Goal: Task Accomplishment & Management: Complete application form

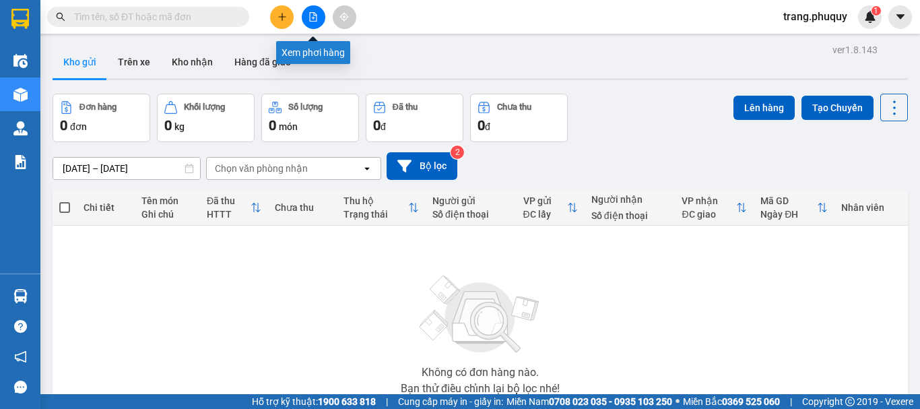
click at [310, 15] on icon "file-add" at bounding box center [313, 16] width 7 height 9
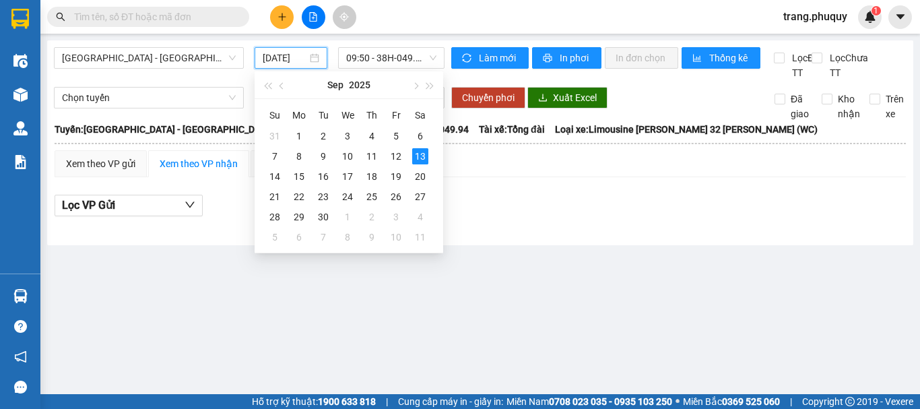
click at [267, 58] on input "[DATE]" at bounding box center [285, 58] width 44 height 15
click at [398, 156] on div "12" at bounding box center [396, 156] width 16 height 16
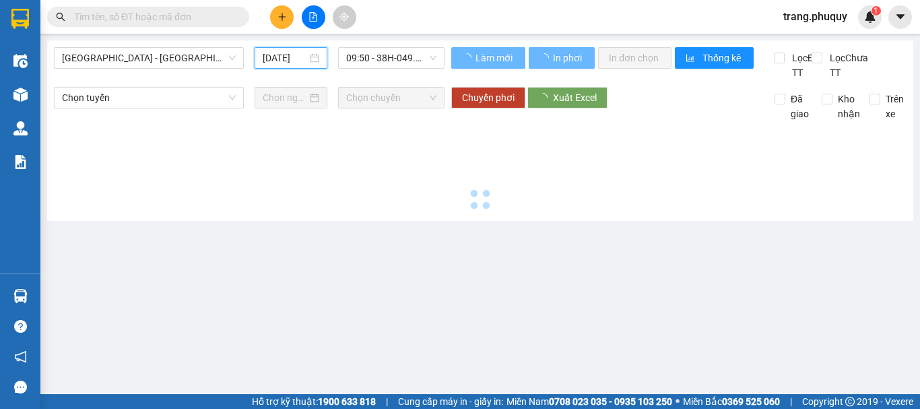
type input "[DATE]"
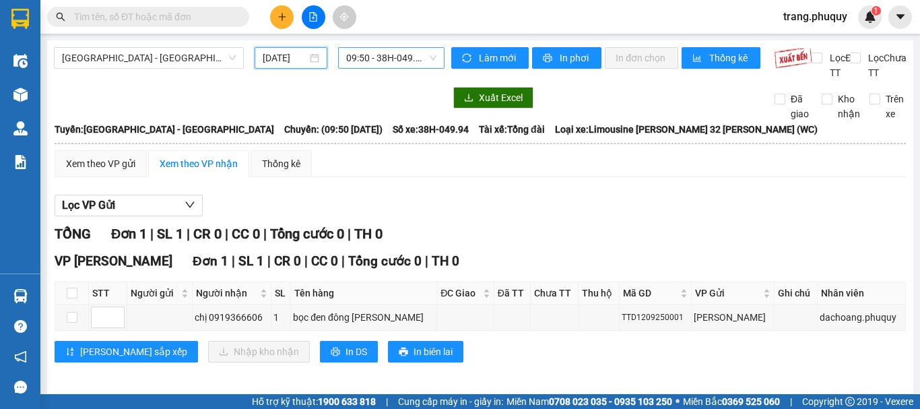
click at [396, 59] on span "09:50 - 38H-049.94" at bounding box center [391, 58] width 90 height 20
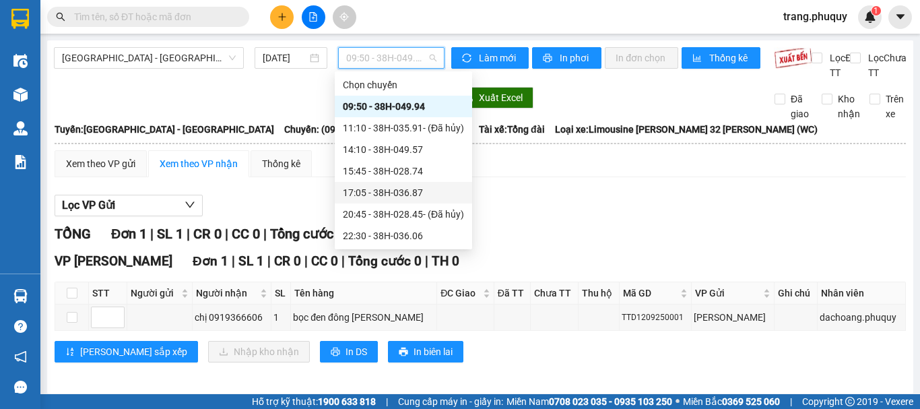
scroll to position [22, 0]
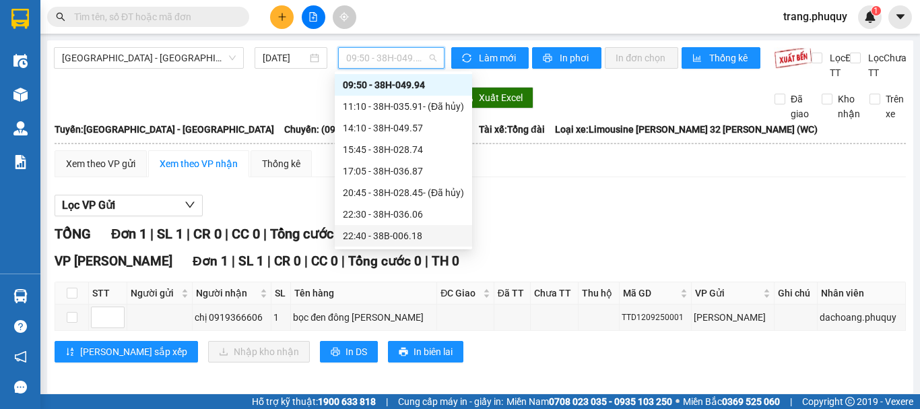
click at [406, 236] on div "22:40 - 38B-006.18" at bounding box center [403, 235] width 121 height 15
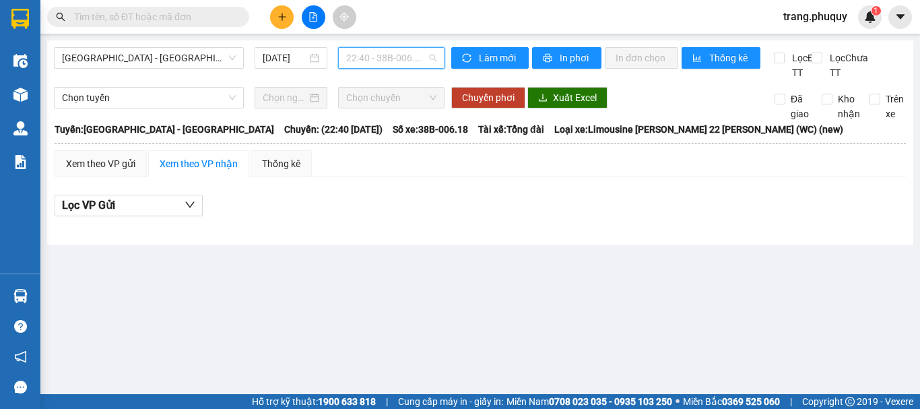
click at [382, 57] on span "22:40 - 38B-006.18" at bounding box center [391, 58] width 90 height 20
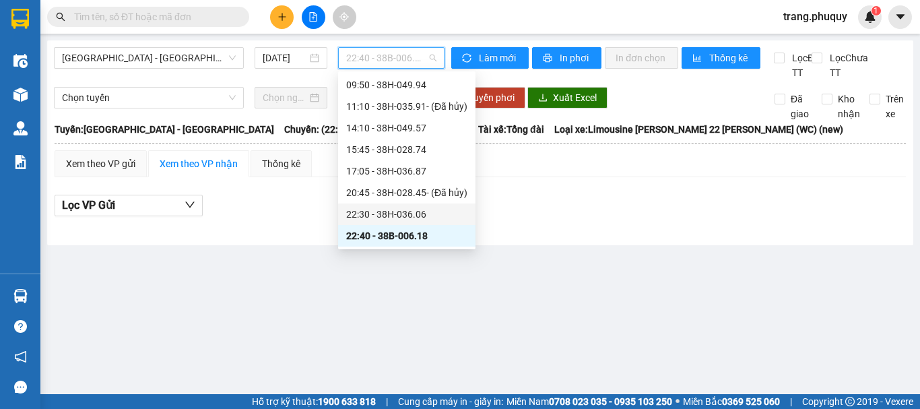
click at [406, 210] on div "22:30 - 38H-036.06" at bounding box center [406, 214] width 121 height 15
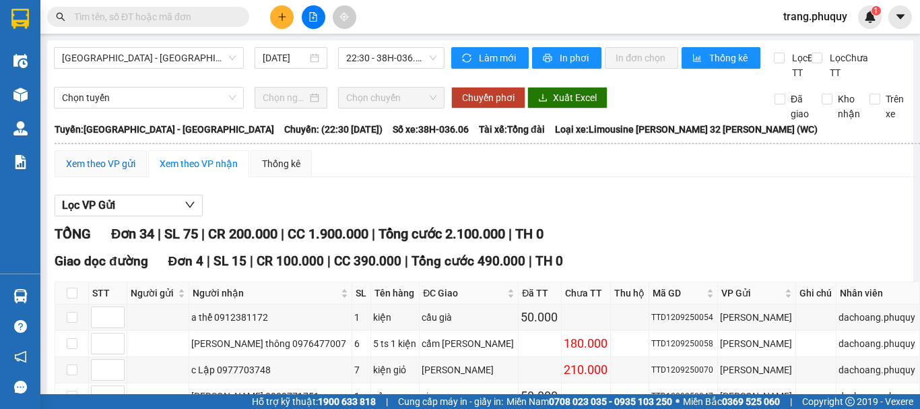
click at [101, 171] on div "Xem theo VP gửi" at bounding box center [100, 163] width 69 height 15
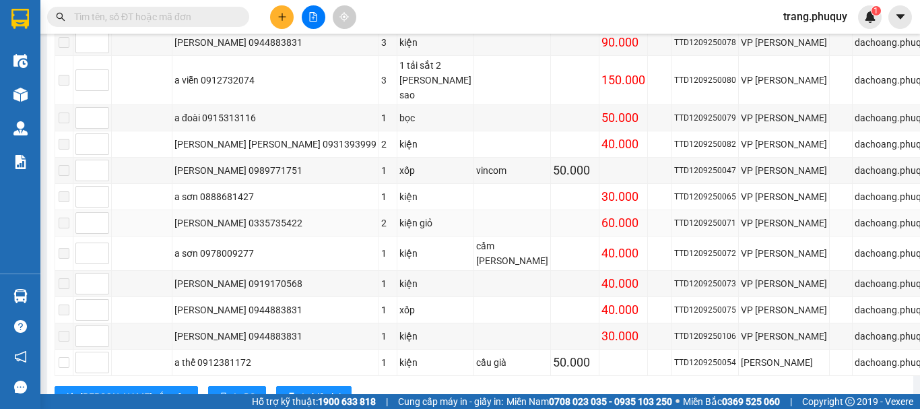
scroll to position [888, 0]
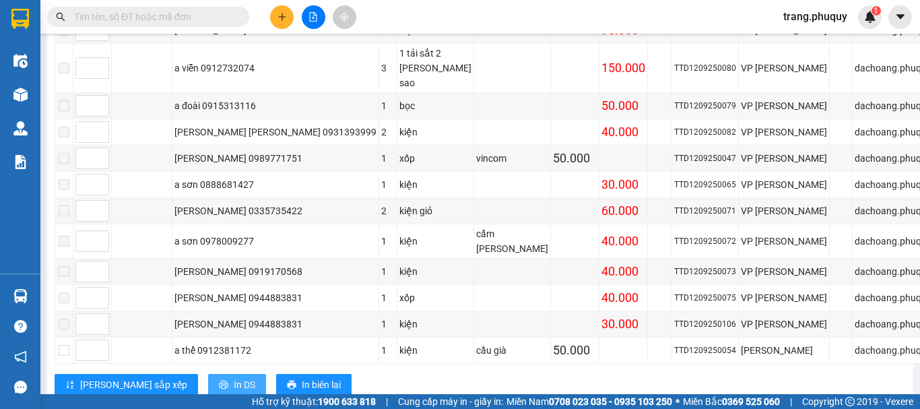
click at [234, 377] on span "In DS" at bounding box center [245, 384] width 22 height 15
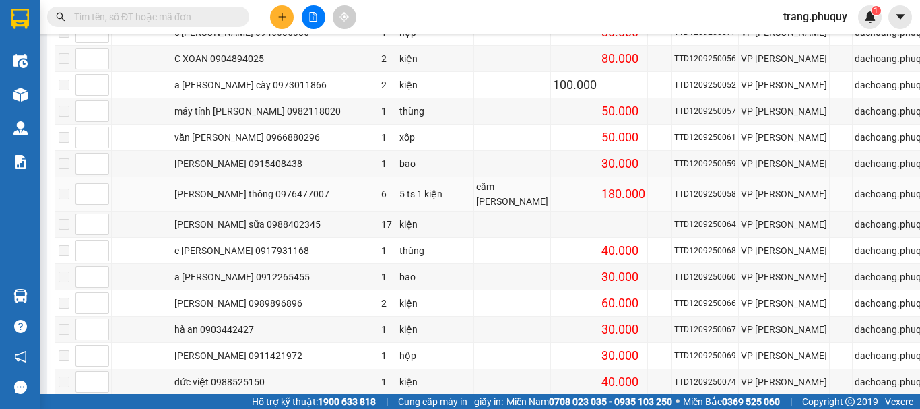
click at [172, 193] on td at bounding box center [142, 194] width 61 height 34
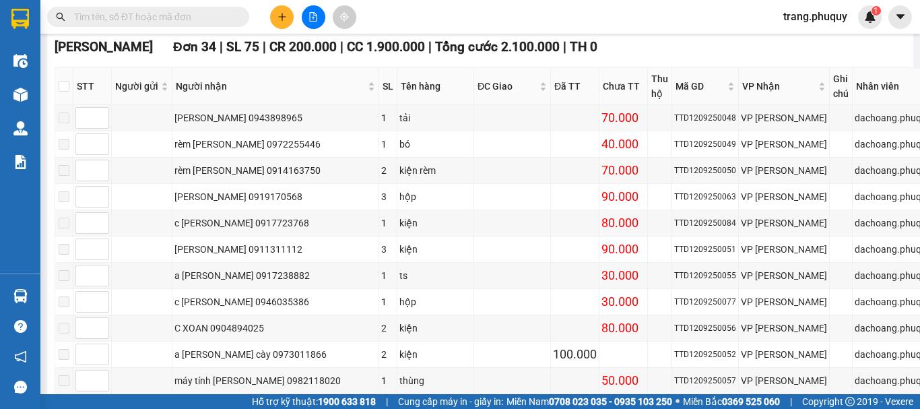
scroll to position [0, 0]
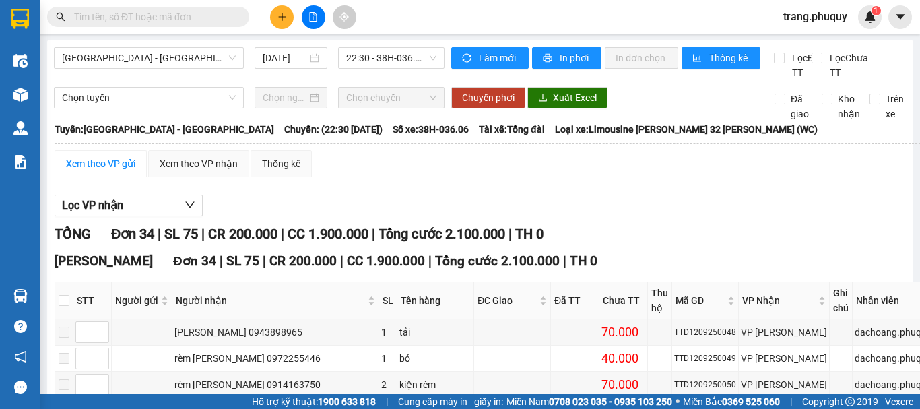
click at [119, 18] on input "text" at bounding box center [153, 16] width 159 height 15
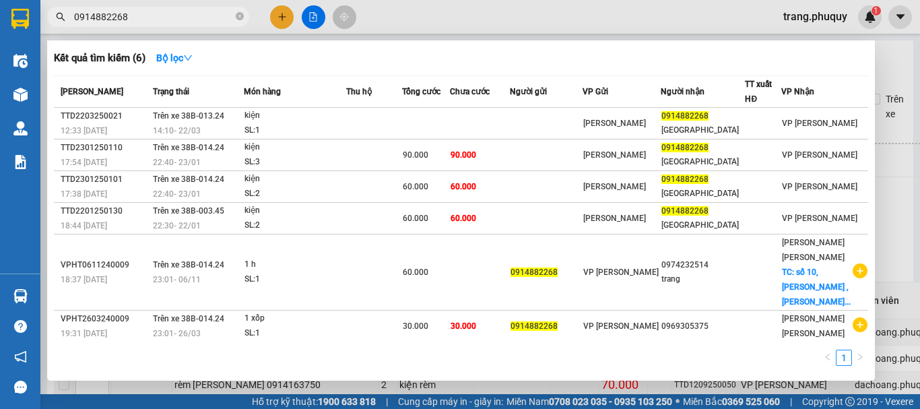
drag, startPoint x: 127, startPoint y: 13, endPoint x: 70, endPoint y: 23, distance: 58.2
click at [70, 23] on span "0914882268" at bounding box center [148, 17] width 202 height 20
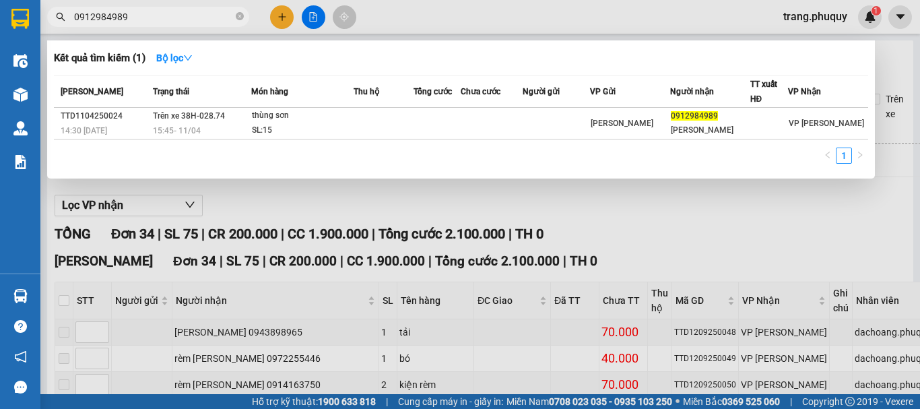
drag, startPoint x: 126, startPoint y: 15, endPoint x: 71, endPoint y: 22, distance: 55.0
click at [71, 22] on span "0912984989" at bounding box center [148, 17] width 202 height 20
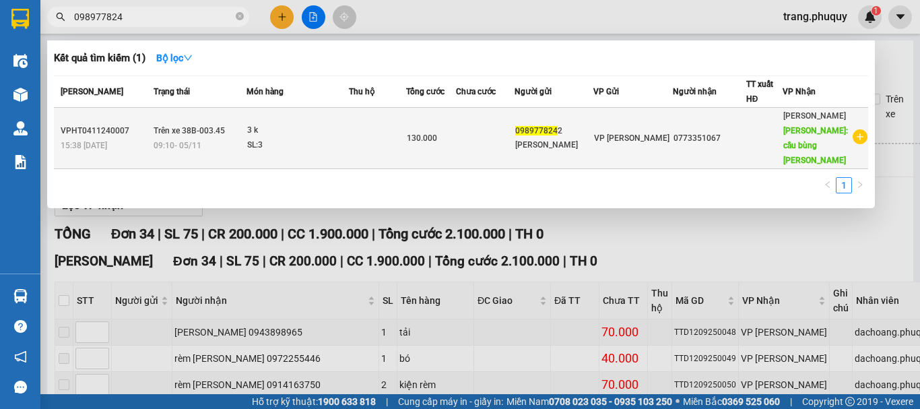
type input "098977824"
click at [558, 133] on span "098977824" at bounding box center [536, 130] width 42 height 9
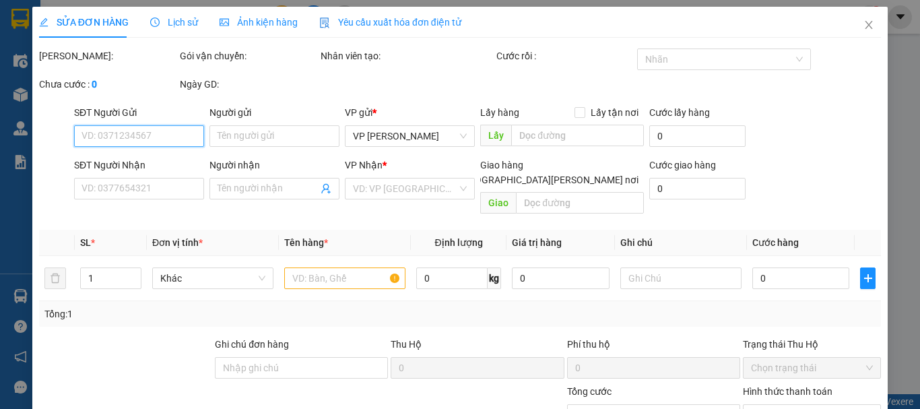
type input "0989778242"
type input "[PERSON_NAME]"
type input "0773351067"
type input "cầu bùng [PERSON_NAME]"
type input "130.000"
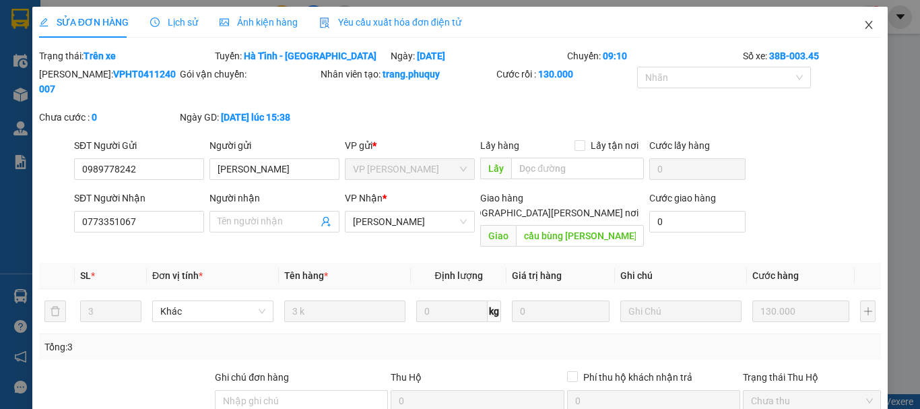
click at [864, 26] on icon "close" at bounding box center [869, 25] width 11 height 11
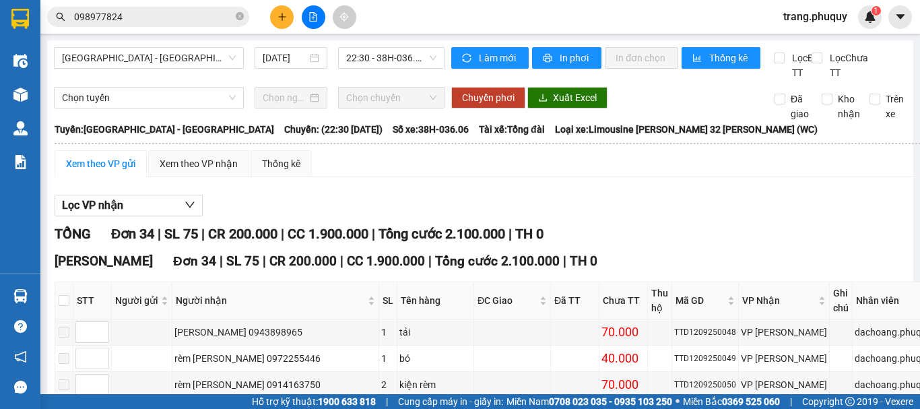
scroll to position [345, 0]
